Goal: Transaction & Acquisition: Download file/media

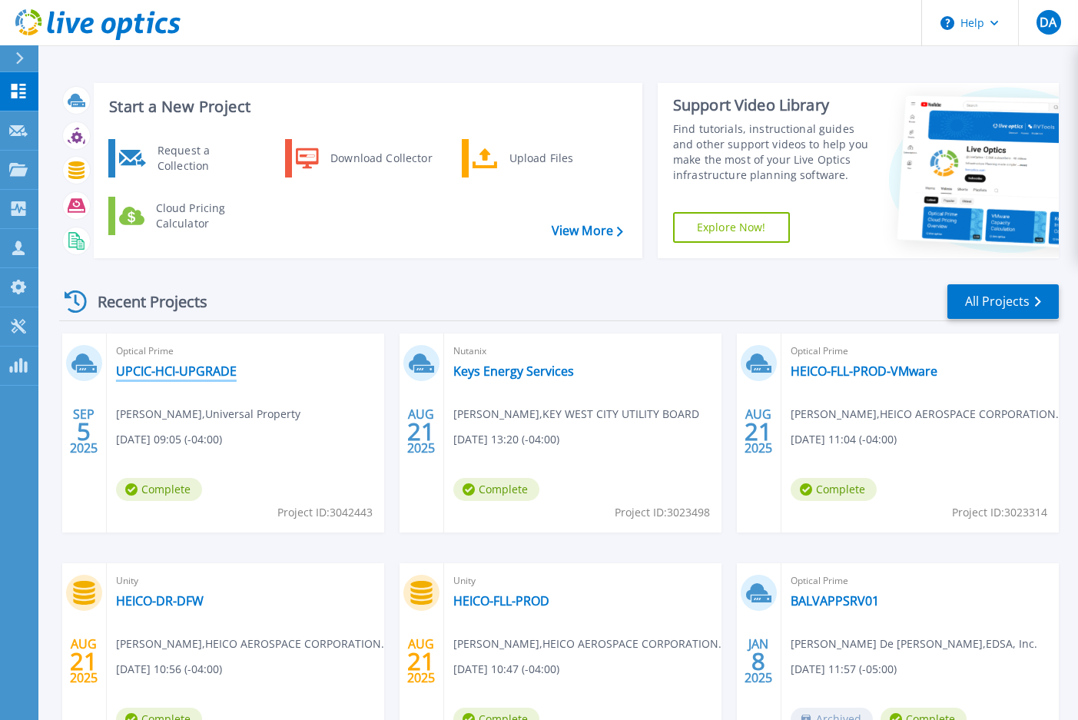
click at [171, 366] on link "UPCIC-HCI-UPGRADE" at bounding box center [176, 370] width 121 height 15
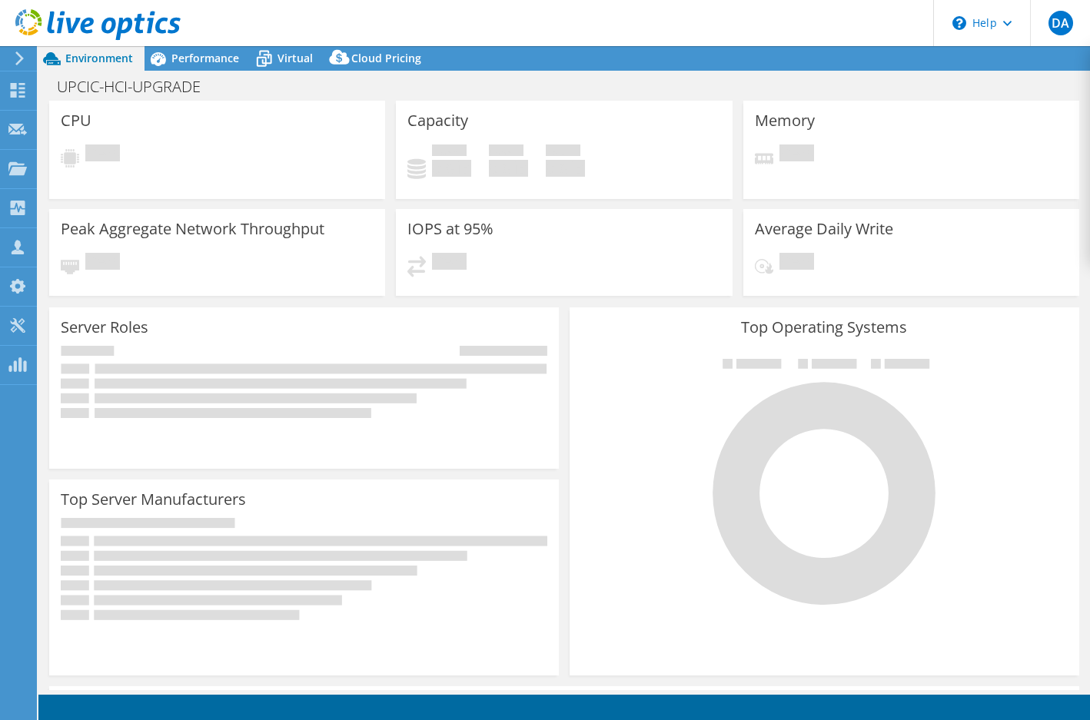
select select "USD"
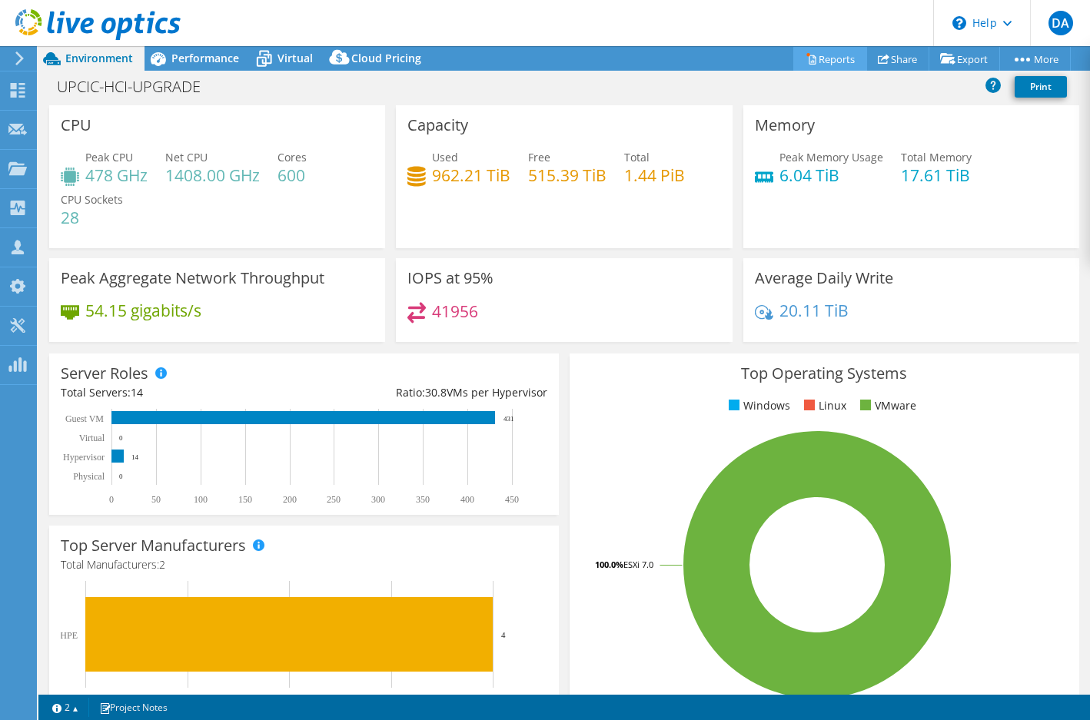
click at [827, 58] on link "Reports" at bounding box center [830, 59] width 74 height 24
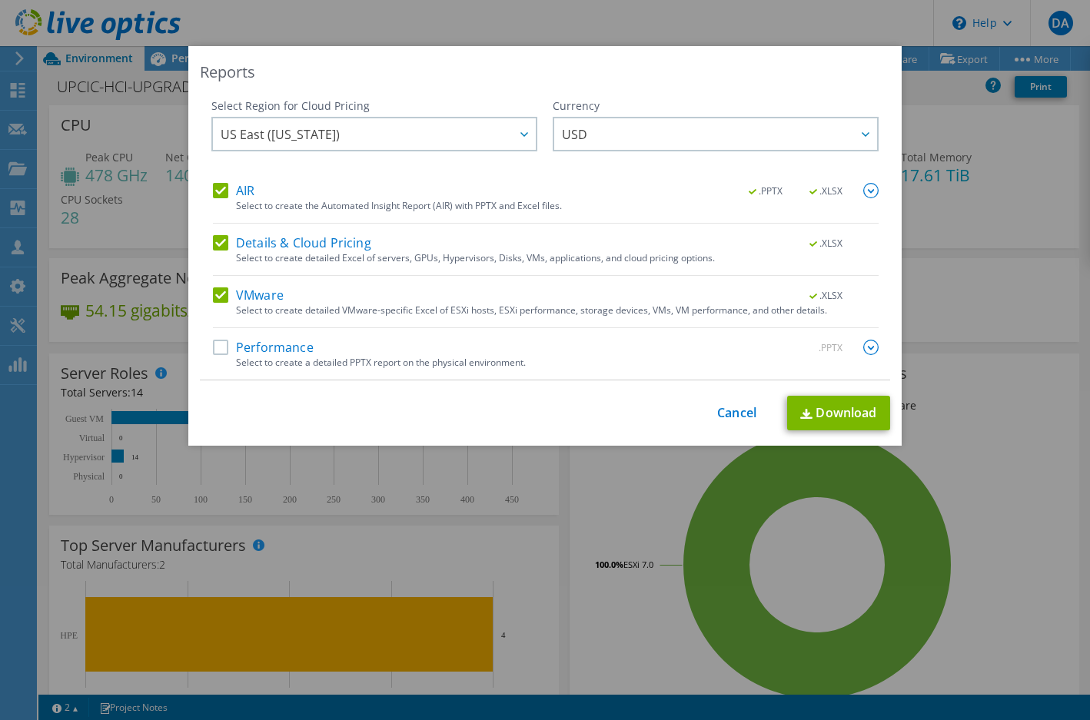
click at [231, 188] on label "AIR" at bounding box center [233, 190] width 41 height 15
click at [0, 0] on input "AIR" at bounding box center [0, 0] width 0 height 0
click at [241, 228] on div "AIR .PPTX .XLSX Select to create the Automated Insight Report (AIR) with PPTX a…" at bounding box center [545, 281] width 665 height 197
click at [244, 242] on label "Details & Cloud Pricing" at bounding box center [292, 242] width 158 height 15
click at [0, 0] on input "Details & Cloud Pricing" at bounding box center [0, 0] width 0 height 0
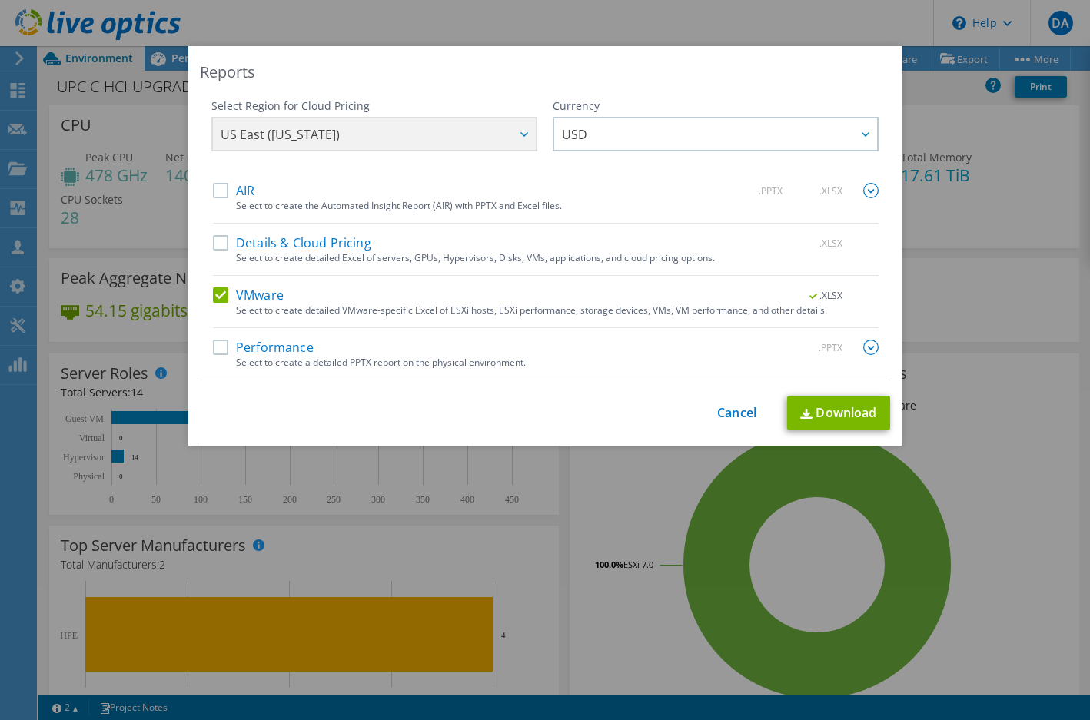
click at [264, 360] on div "Select to create a detailed PPTX report on the physical environment." at bounding box center [557, 362] width 642 height 11
click at [268, 350] on label "Performance" at bounding box center [263, 347] width 101 height 15
click at [0, 0] on input "Performance" at bounding box center [0, 0] width 0 height 0
click at [841, 416] on link "Download" at bounding box center [838, 413] width 103 height 35
click at [734, 413] on link "Cancel" at bounding box center [736, 413] width 39 height 15
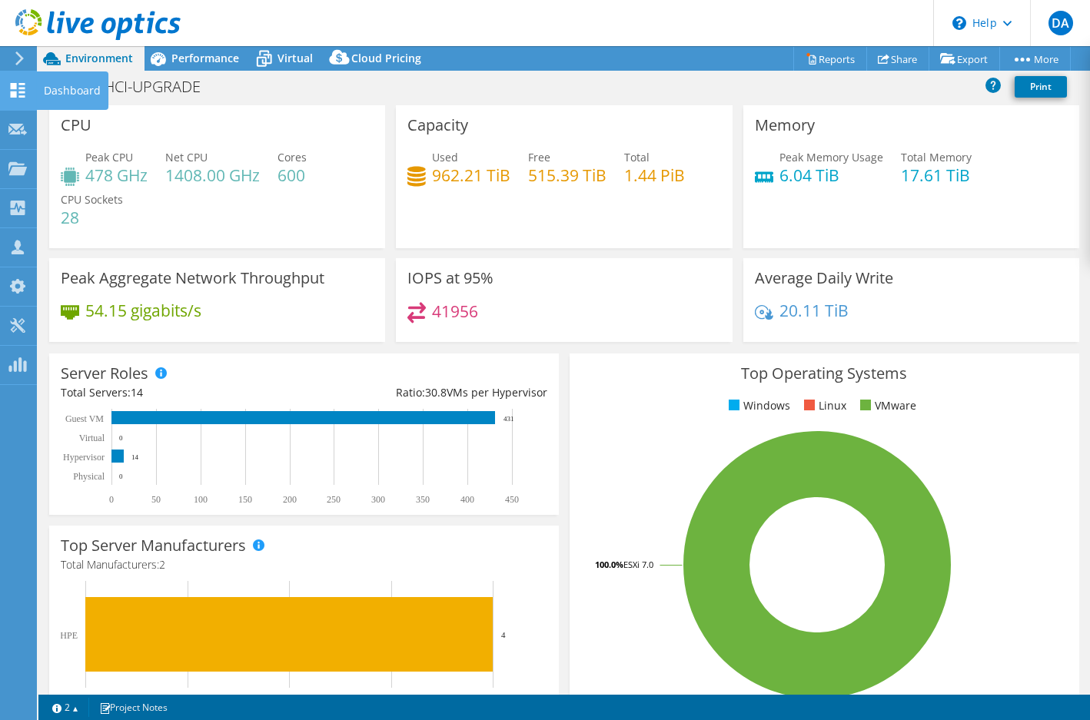
click at [16, 94] on use at bounding box center [18, 90] width 15 height 15
